Goal: Task Accomplishment & Management: Use online tool/utility

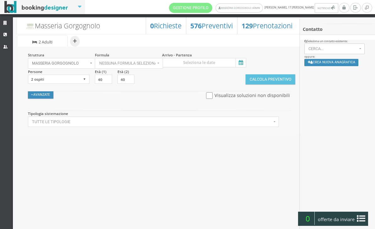
select select
click at [243, 63] on icon at bounding box center [240, 62] width 9 height 8
click at [243, 63] on input at bounding box center [204, 62] width 84 height 9
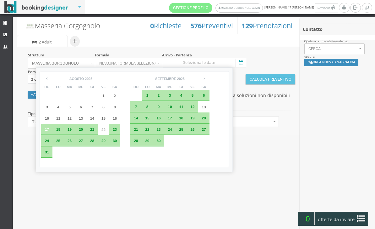
click at [72, 131] on span "19" at bounding box center [70, 129] width 4 height 4
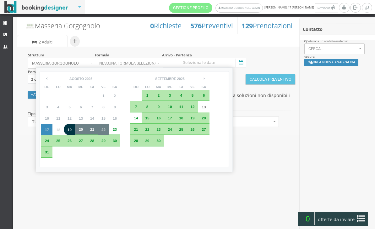
click at [106, 131] on span "22" at bounding box center [104, 129] width 4 height 4
type input "19 ago 2025 - 22 ago 2025"
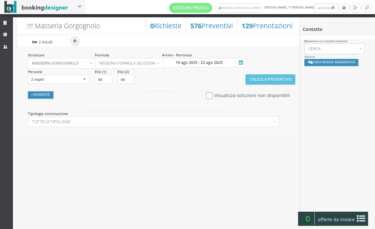
click at [265, 77] on button "Calcola Preventivo" at bounding box center [271, 79] width 50 height 10
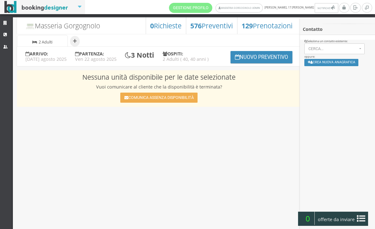
click at [8, 22] on link "Strutture" at bounding box center [6, 23] width 13 height 11
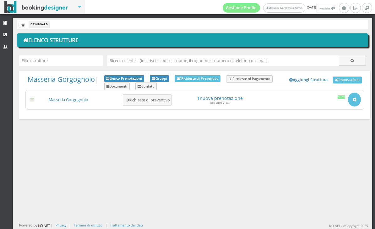
click at [3, 35] on link "CRM" at bounding box center [6, 34] width 13 height 11
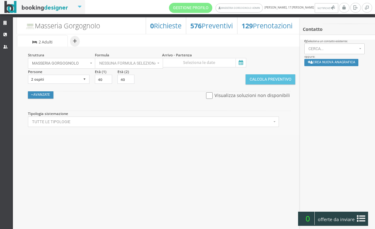
select select
click at [7, 36] on icon at bounding box center [5, 35] width 5 height 4
select select
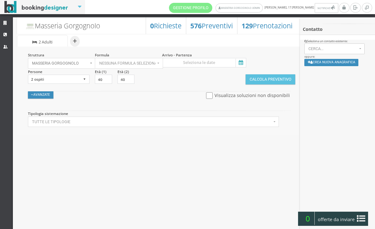
click at [9, 28] on link "Strutture" at bounding box center [6, 23] width 13 height 11
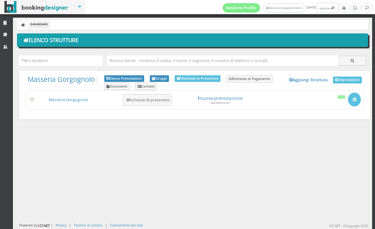
click at [78, 97] on link "Masseria Gorgognolo" at bounding box center [69, 99] width 40 height 5
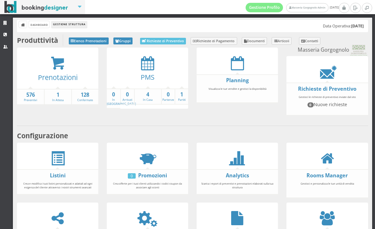
click at [152, 68] on icon at bounding box center [147, 63] width 13 height 14
